Goal: Transaction & Acquisition: Download file/media

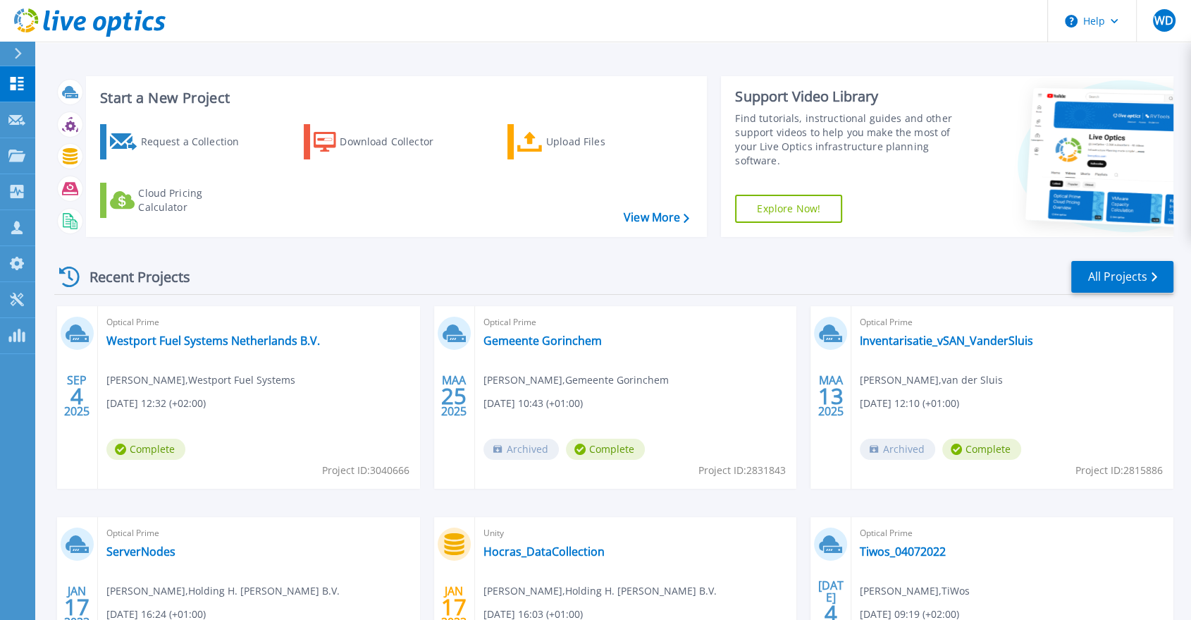
click at [183, 328] on span "Optical Prime" at bounding box center [258, 322] width 305 height 16
click at [179, 340] on link "Westport Fuel Systems Netherlands B.V." at bounding box center [213, 340] width 214 height 14
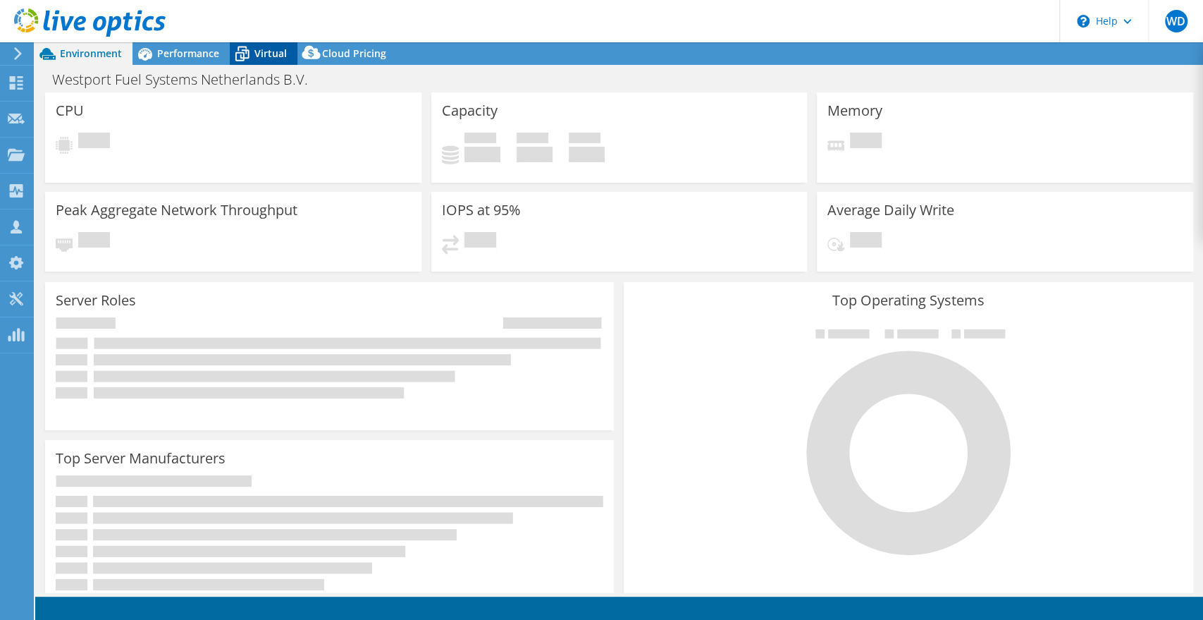
click at [252, 51] on icon at bounding box center [242, 54] width 25 height 25
select select "USD"
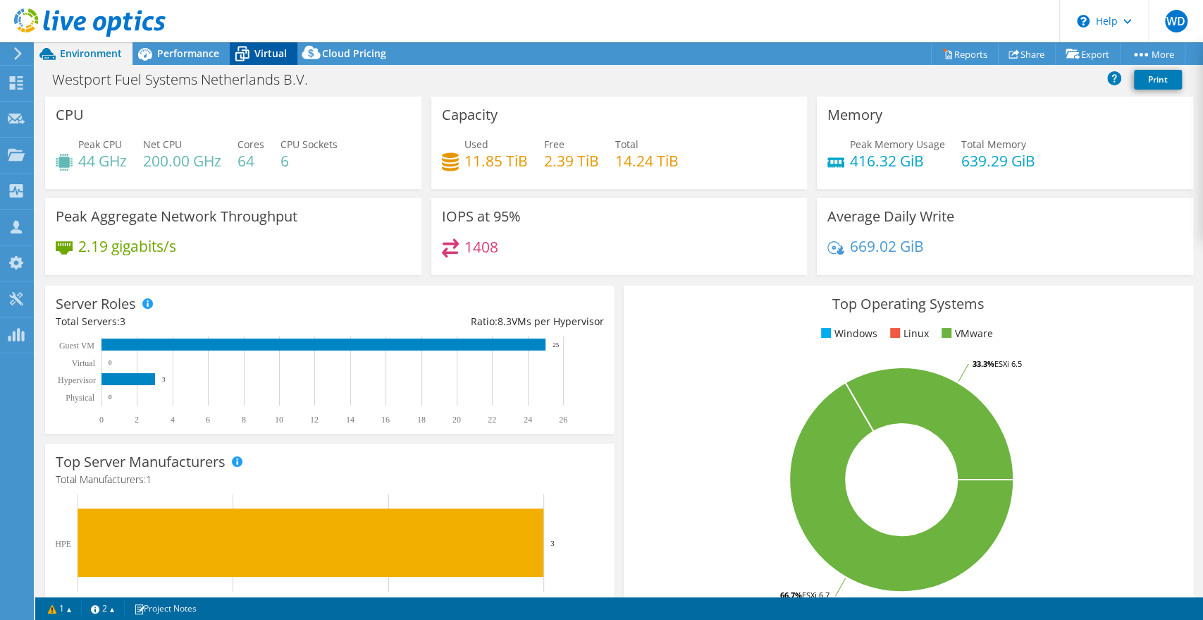
click at [251, 58] on icon at bounding box center [242, 54] width 25 height 25
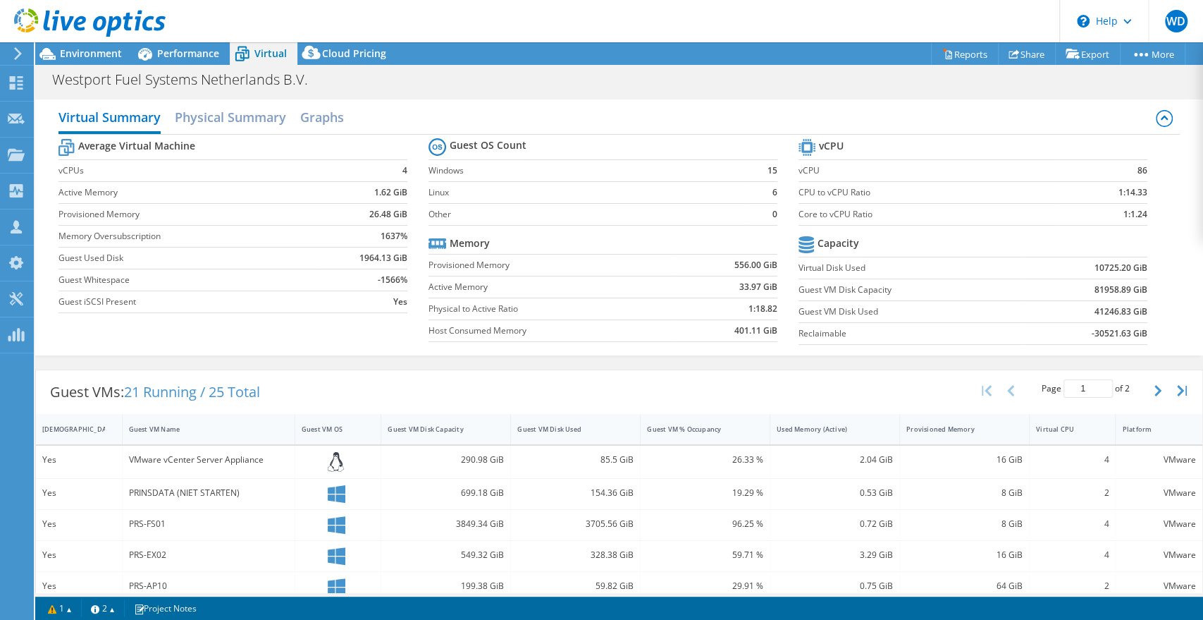
click at [169, 39] on header "WD Channel Partner [PERSON_NAME] [EMAIL_ADDRESS][DOMAIN_NAME] SLTN My Profile L…" at bounding box center [601, 21] width 1203 height 42
click at [163, 47] on span "Performance" at bounding box center [188, 53] width 62 height 13
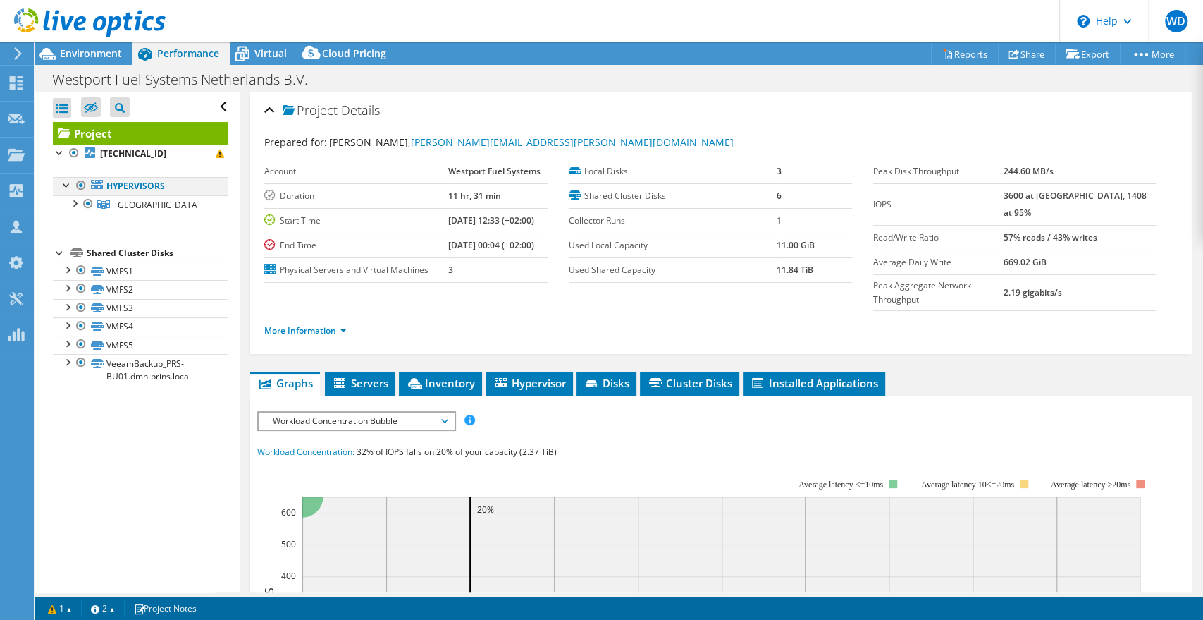
click at [66, 185] on div at bounding box center [67, 184] width 14 height 14
click at [62, 189] on div at bounding box center [67, 184] width 14 height 14
click at [74, 202] on div at bounding box center [74, 202] width 14 height 14
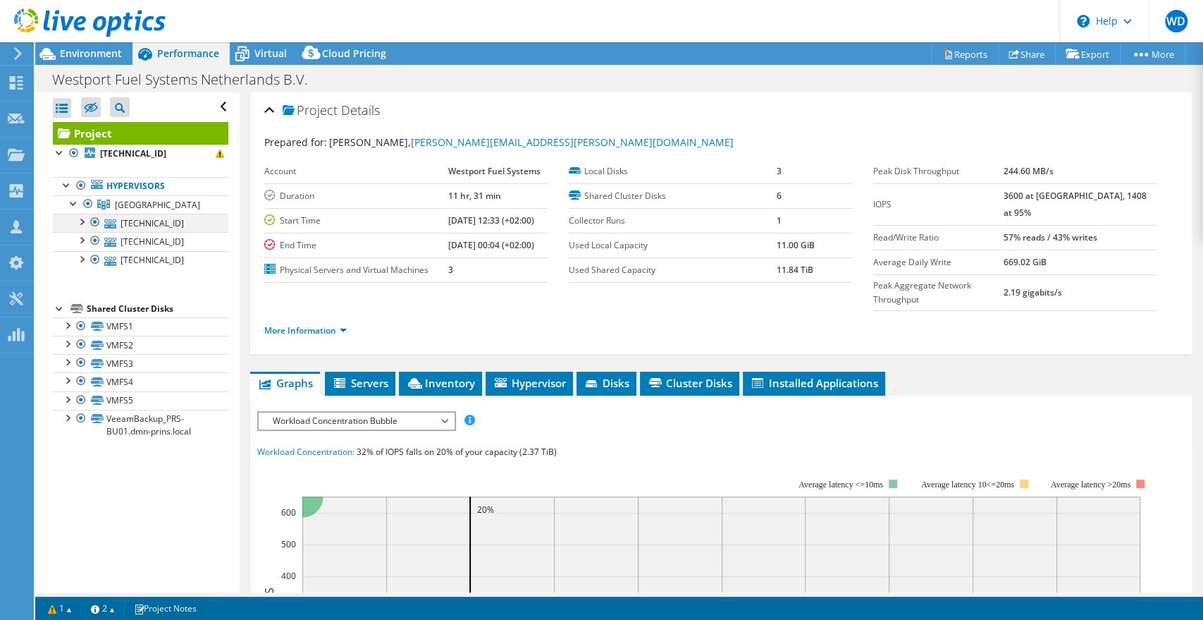
click at [85, 218] on div at bounding box center [81, 221] width 14 height 14
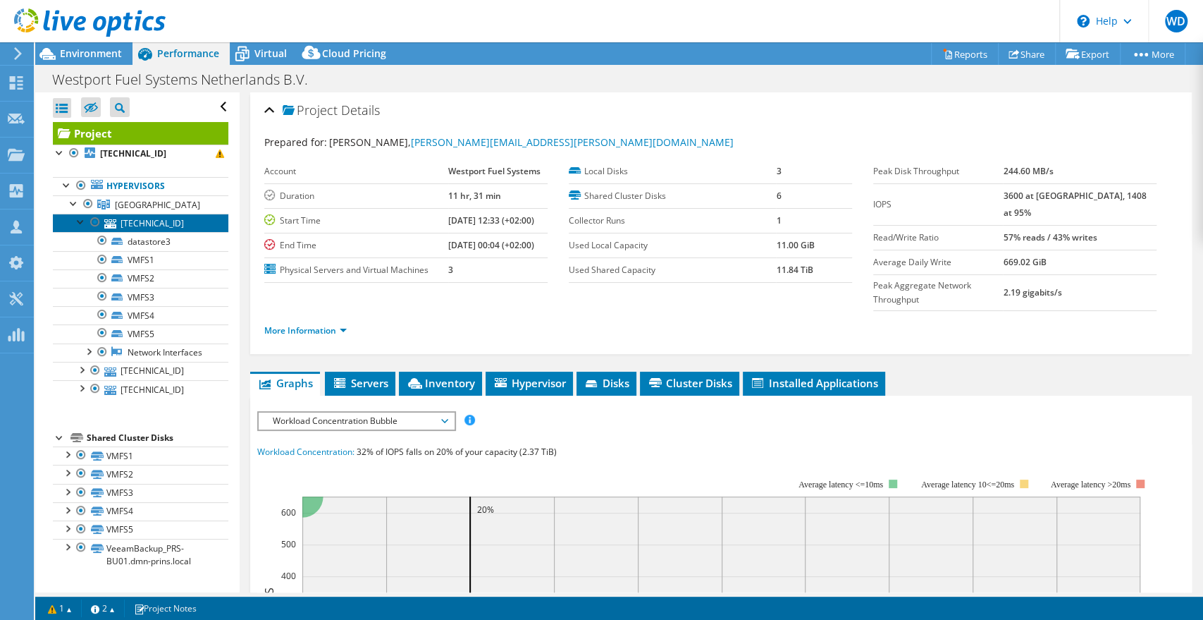
click at [149, 224] on link "[TECHNICAL_ID]" at bounding box center [141, 223] width 176 height 18
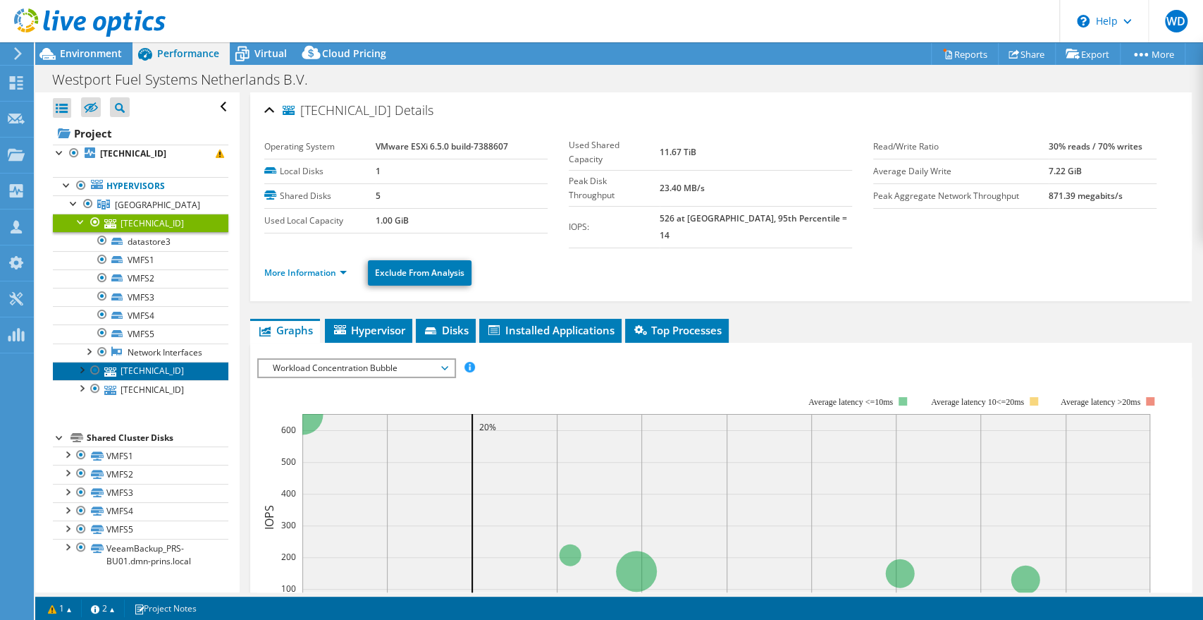
click at [152, 380] on link "[TECHNICAL_ID]" at bounding box center [141, 371] width 176 height 18
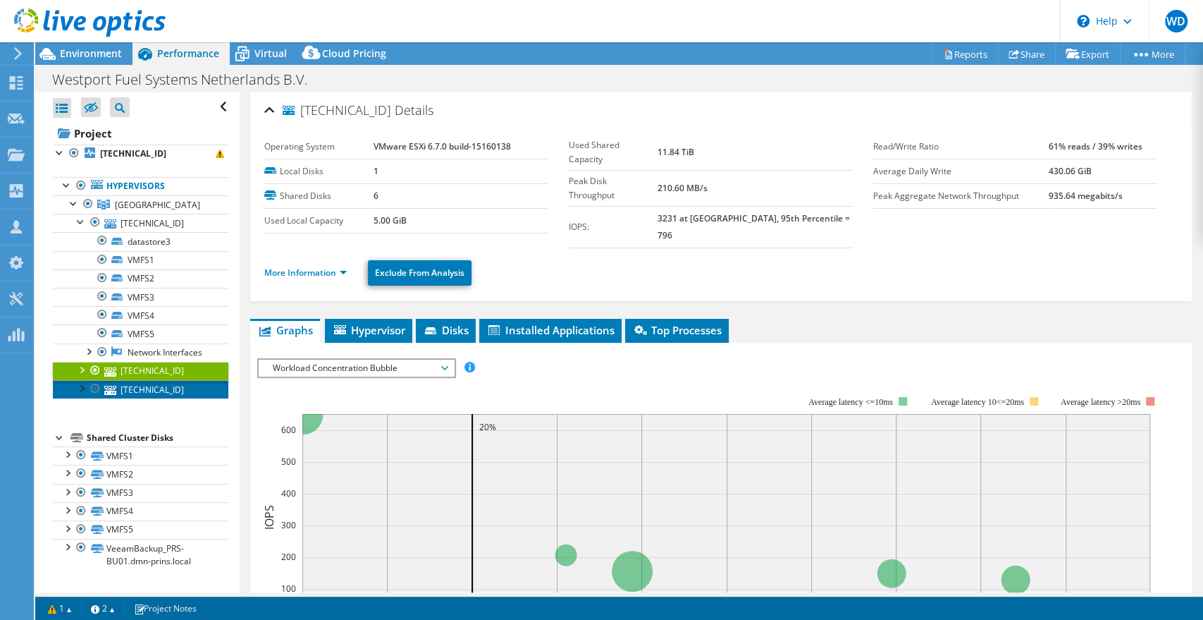
click at [156, 395] on link "[TECHNICAL_ID]" at bounding box center [141, 389] width 176 height 18
click at [160, 375] on link "[TECHNICAL_ID]" at bounding box center [141, 371] width 176 height 18
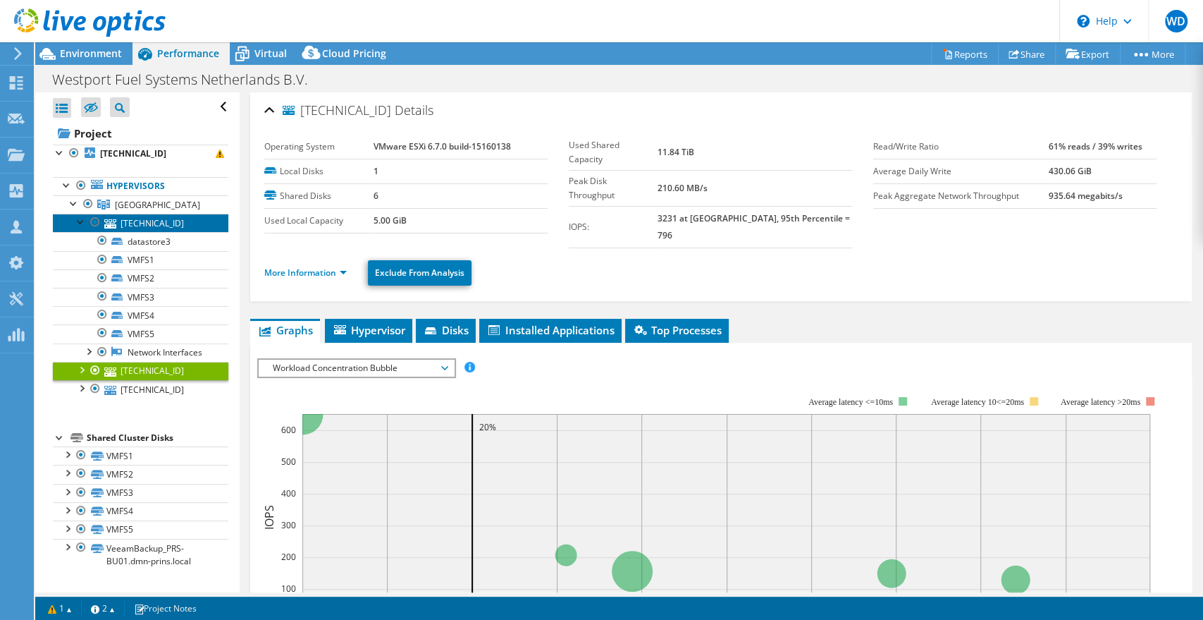
click at [147, 223] on link "[TECHNICAL_ID]" at bounding box center [141, 223] width 176 height 18
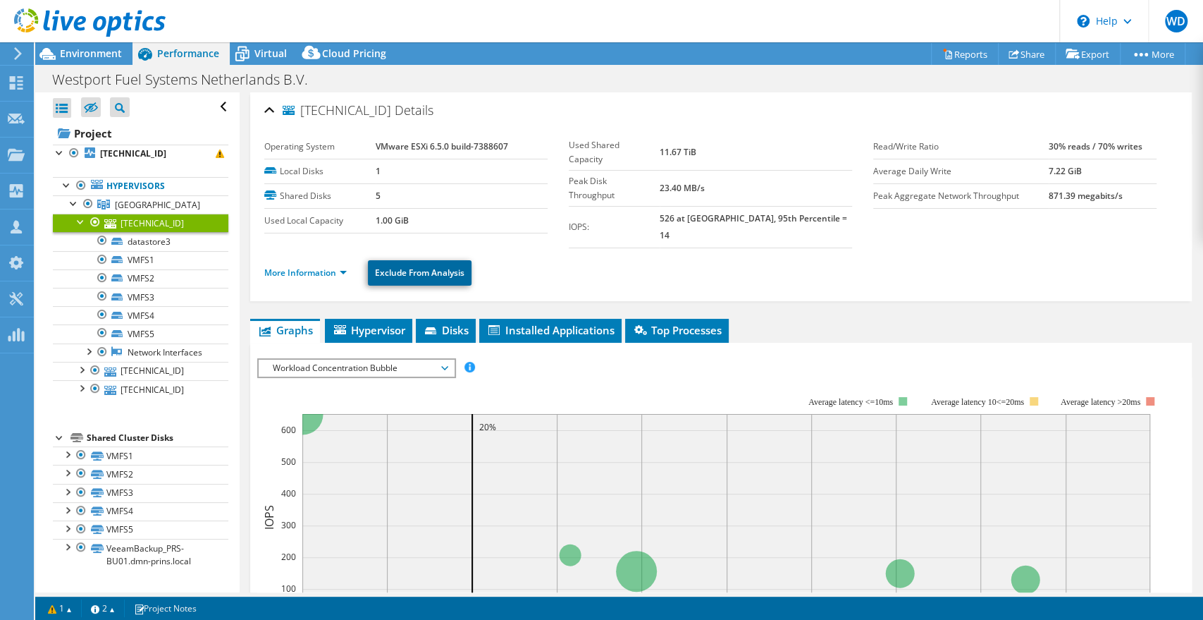
click at [400, 260] on link "Exclude From Analysis" at bounding box center [420, 272] width 104 height 25
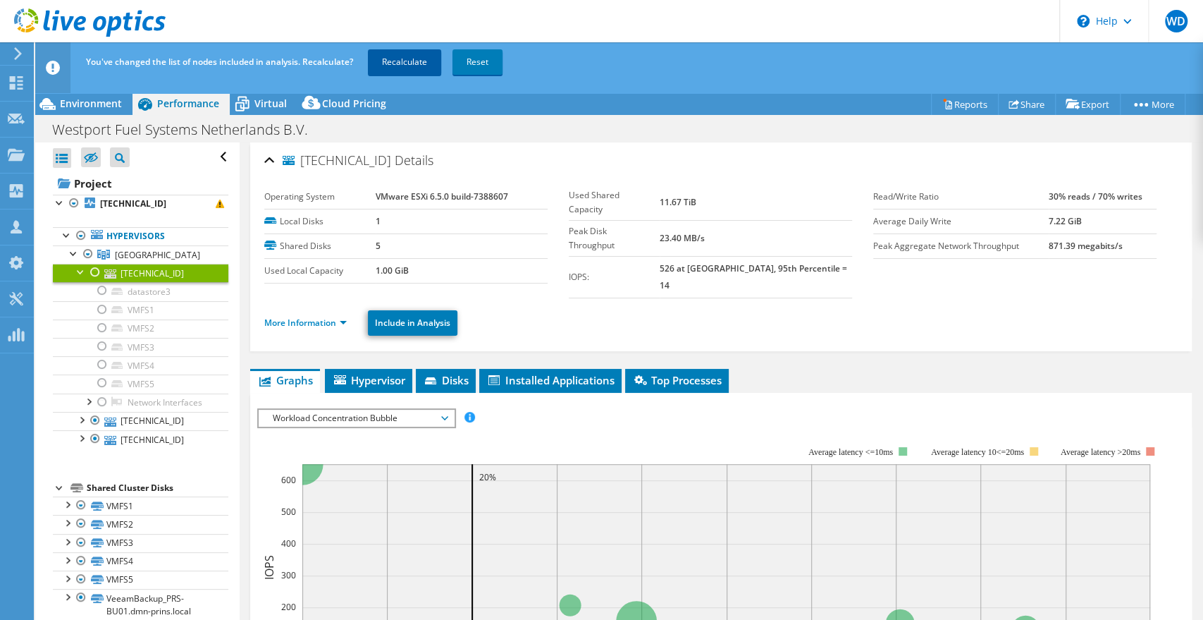
click at [397, 60] on link "Recalculate" at bounding box center [404, 61] width 73 height 25
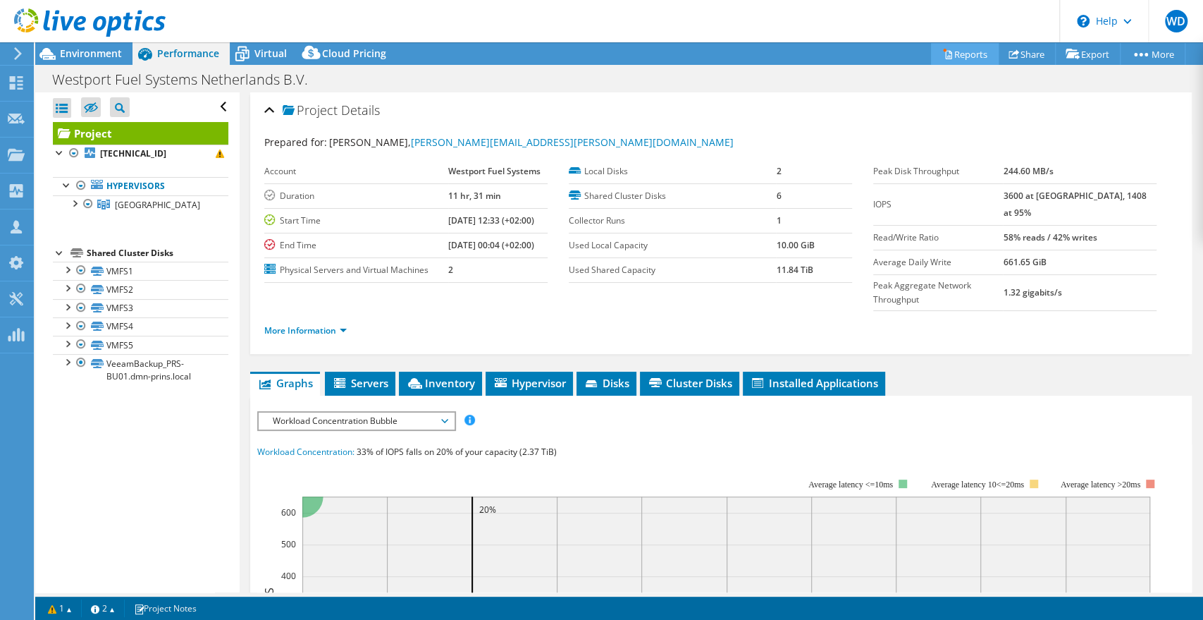
click at [948, 50] on link "Reports" at bounding box center [965, 54] width 68 height 22
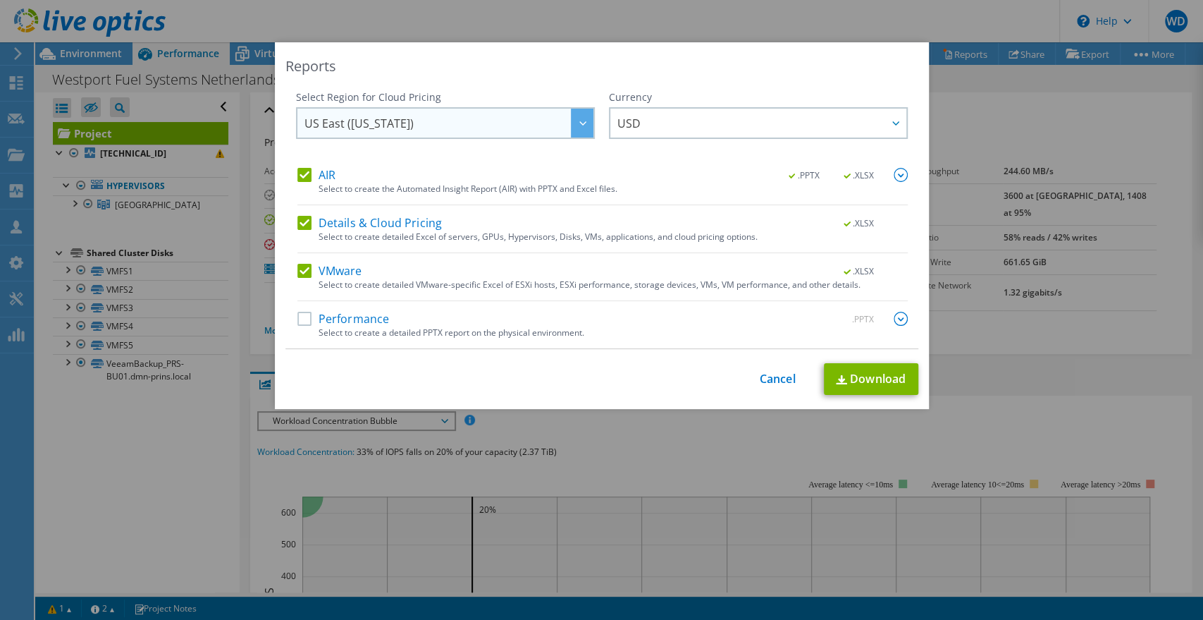
click at [548, 129] on span "US East ([US_STATE])" at bounding box center [449, 123] width 289 height 29
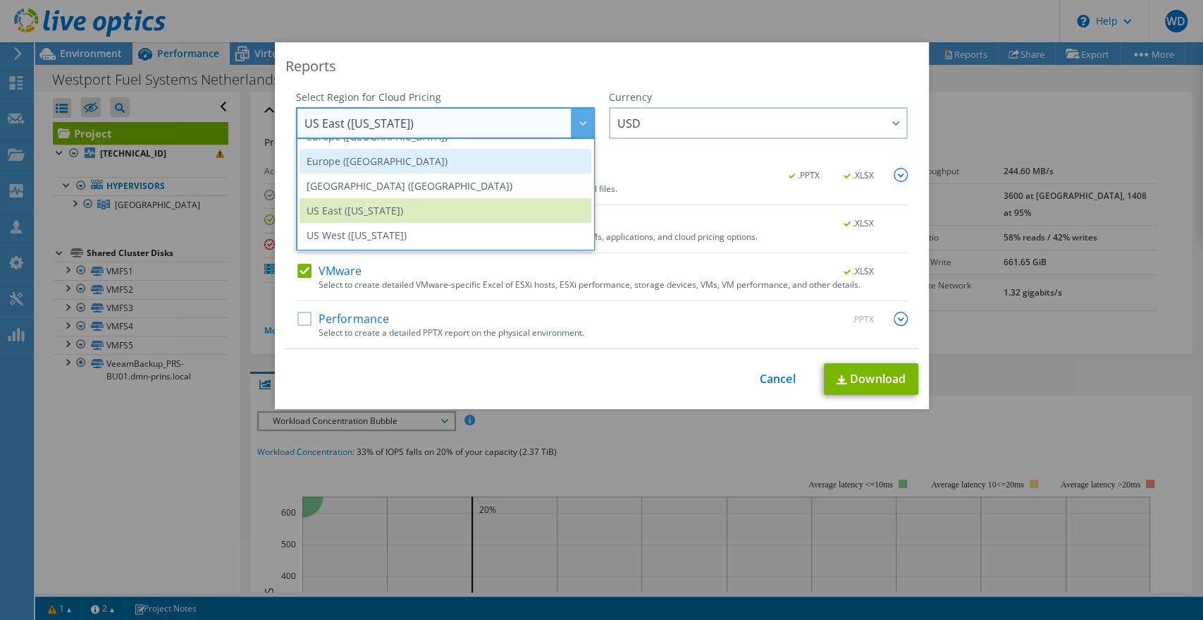
scroll to position [111, 0]
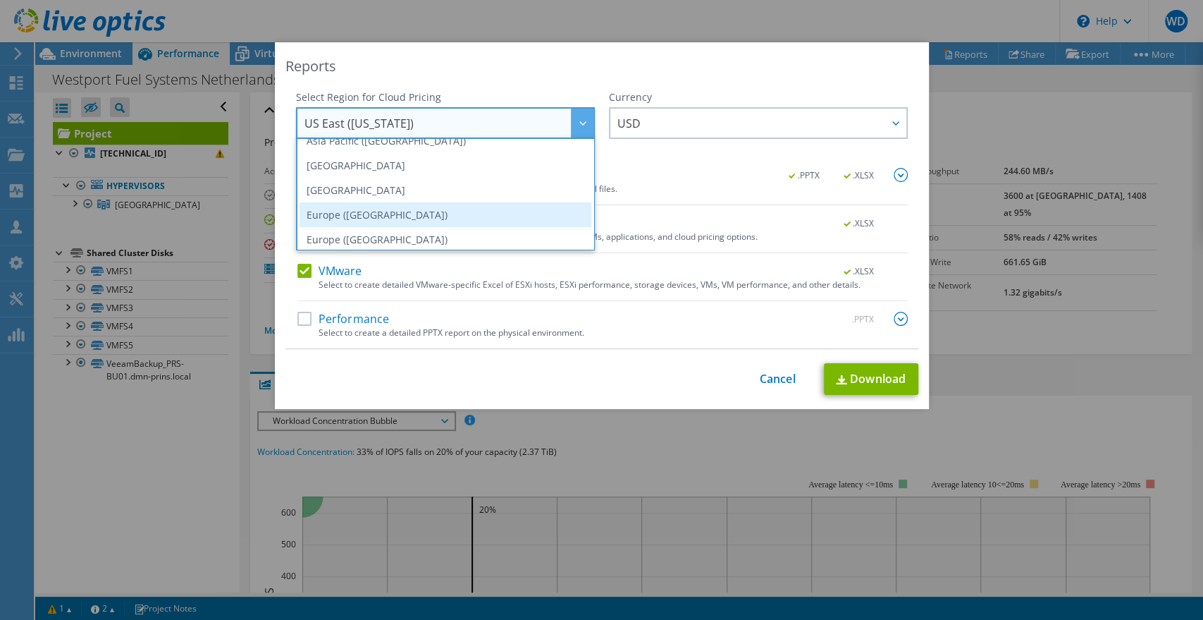
click at [382, 210] on li "Europe ([GEOGRAPHIC_DATA])" at bounding box center [446, 214] width 292 height 25
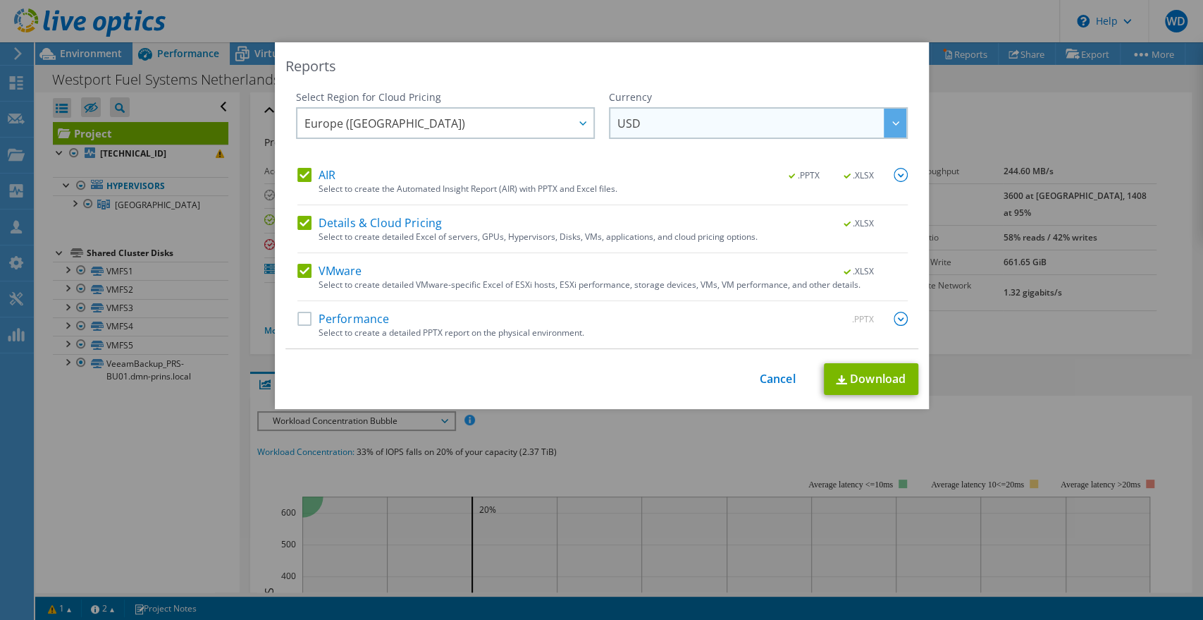
click at [677, 123] on span "USD" at bounding box center [762, 123] width 289 height 29
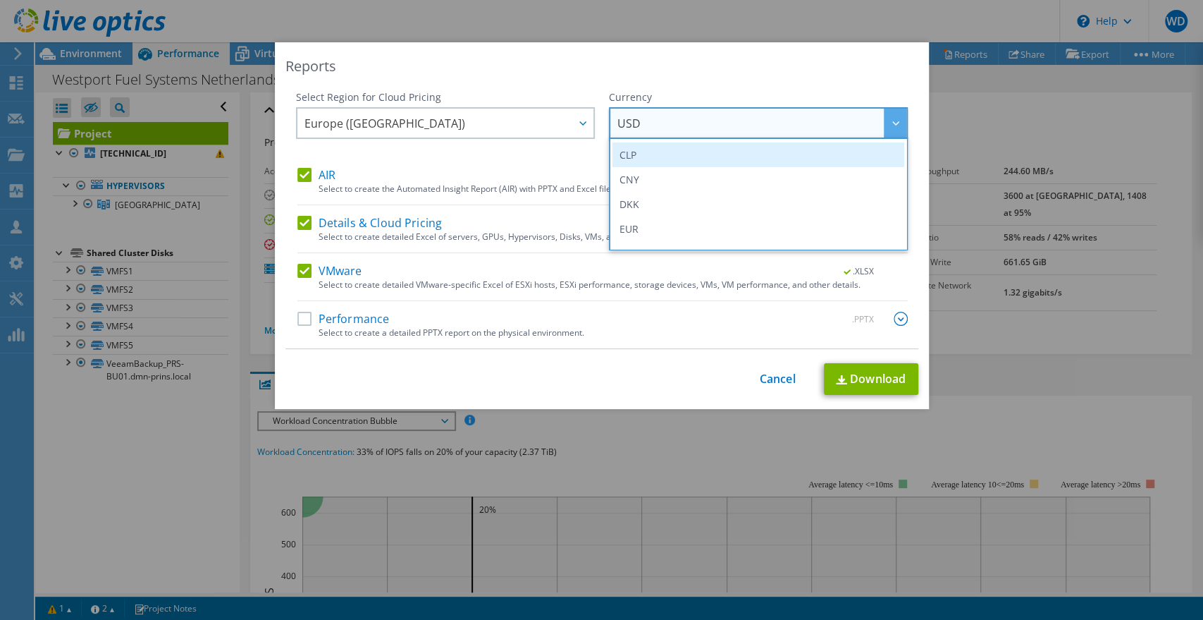
scroll to position [156, 0]
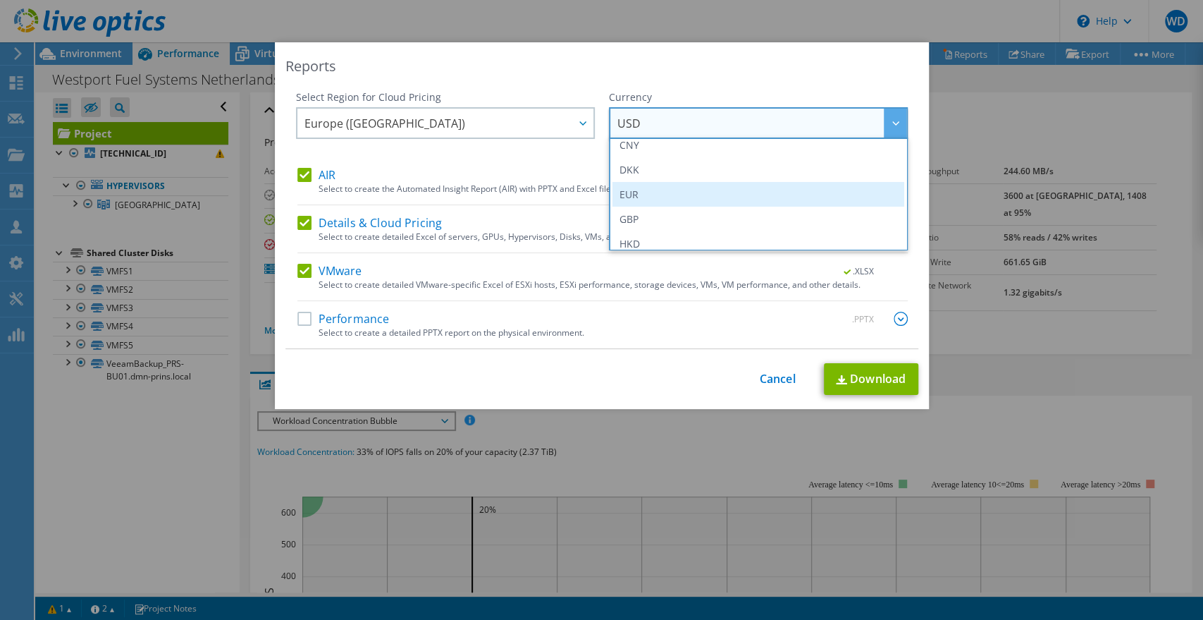
click at [636, 196] on li "EUR" at bounding box center [759, 194] width 292 height 25
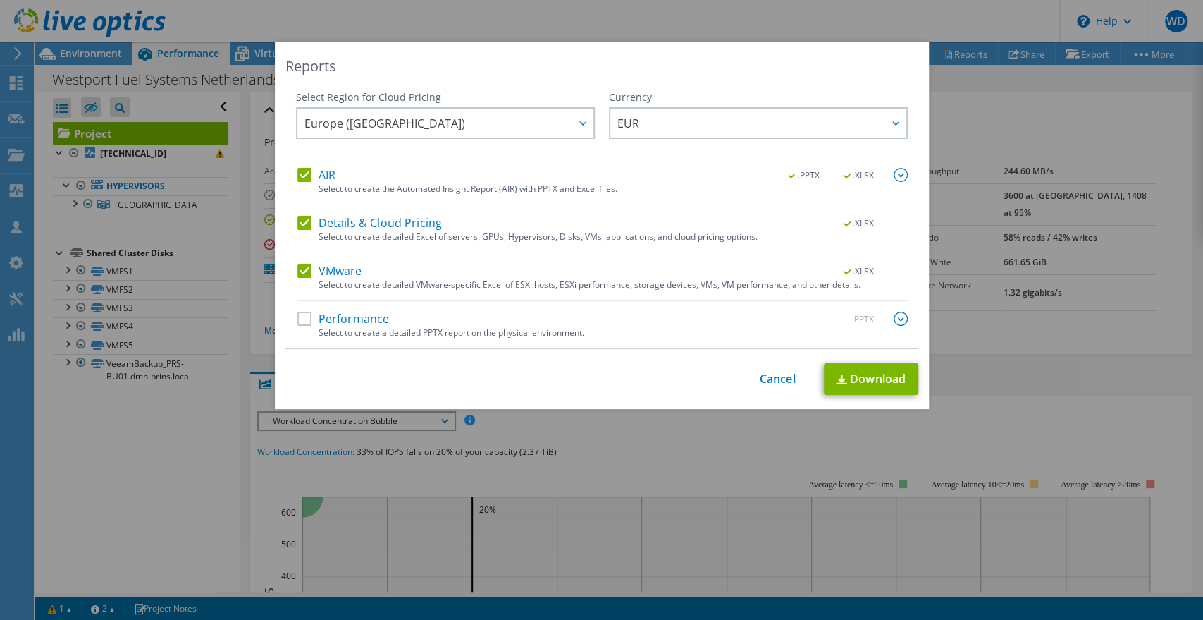
drag, startPoint x: 294, startPoint y: 314, endPoint x: 302, endPoint y: 317, distance: 8.3
click at [297, 314] on label "Performance" at bounding box center [343, 319] width 92 height 14
click at [0, 0] on input "Performance" at bounding box center [0, 0] width 0 height 0
click at [883, 382] on link "Download" at bounding box center [871, 379] width 94 height 32
click at [780, 372] on link "Cancel" at bounding box center [778, 378] width 36 height 13
